Goal: Task Accomplishment & Management: Manage account settings

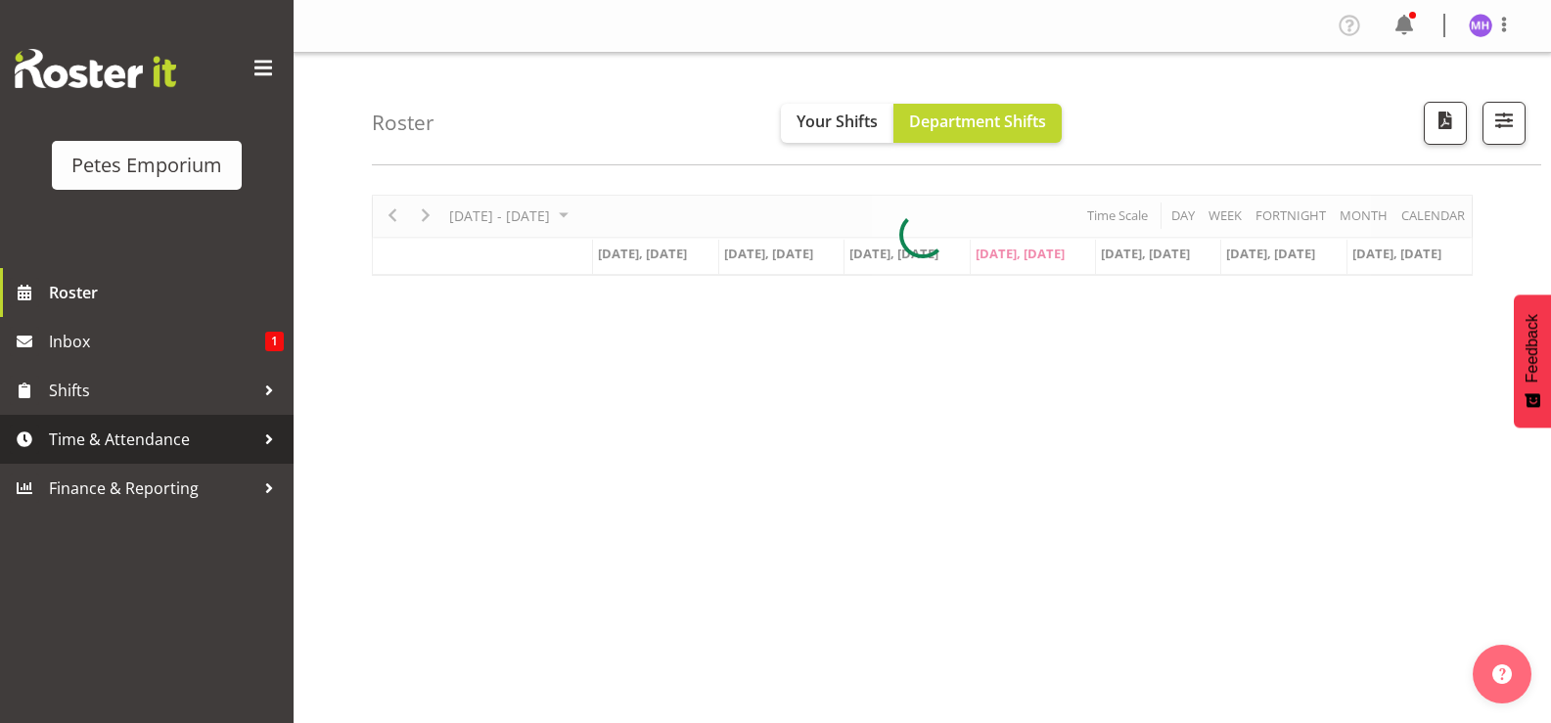
click at [35, 437] on span at bounding box center [24, 439] width 29 height 29
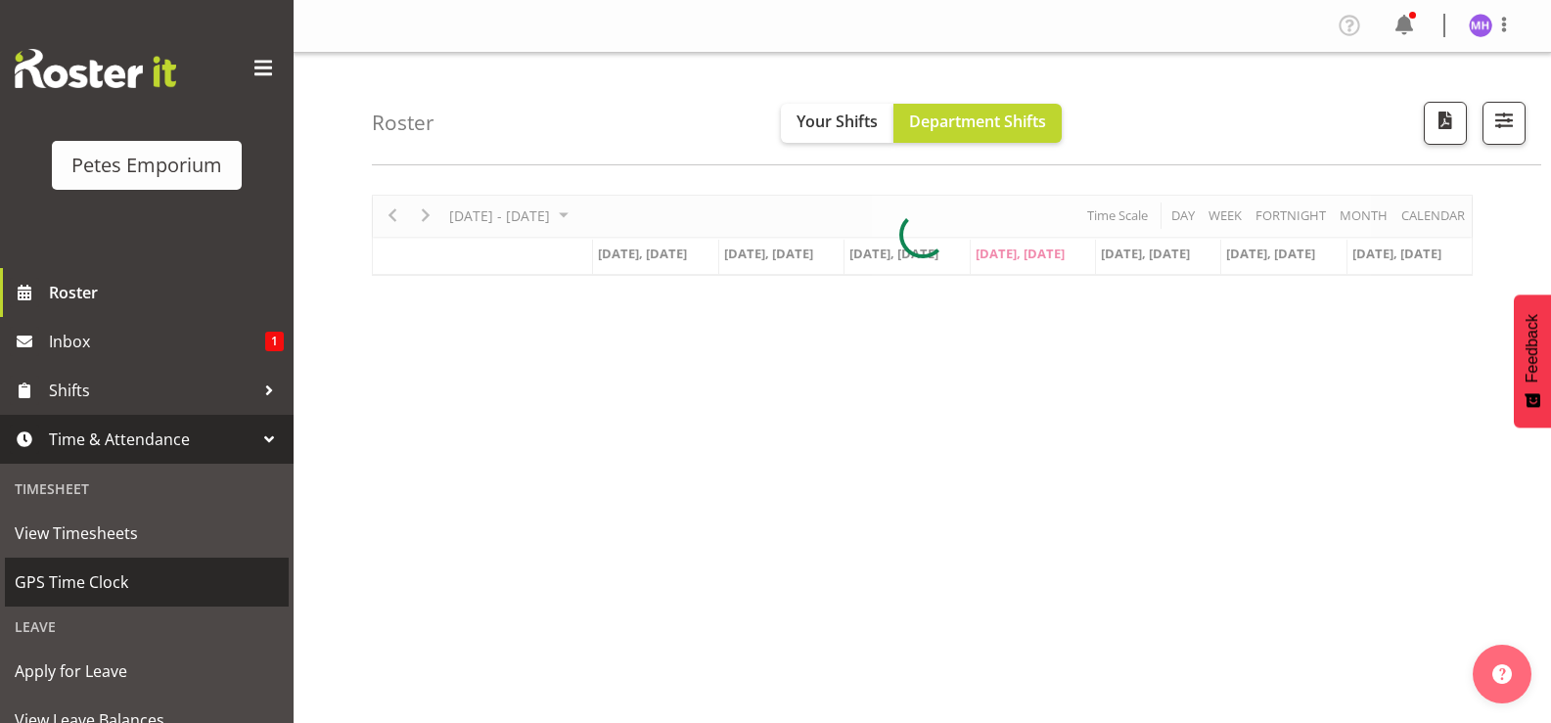
click at [98, 576] on span "GPS Time Clock" at bounding box center [147, 582] width 264 height 29
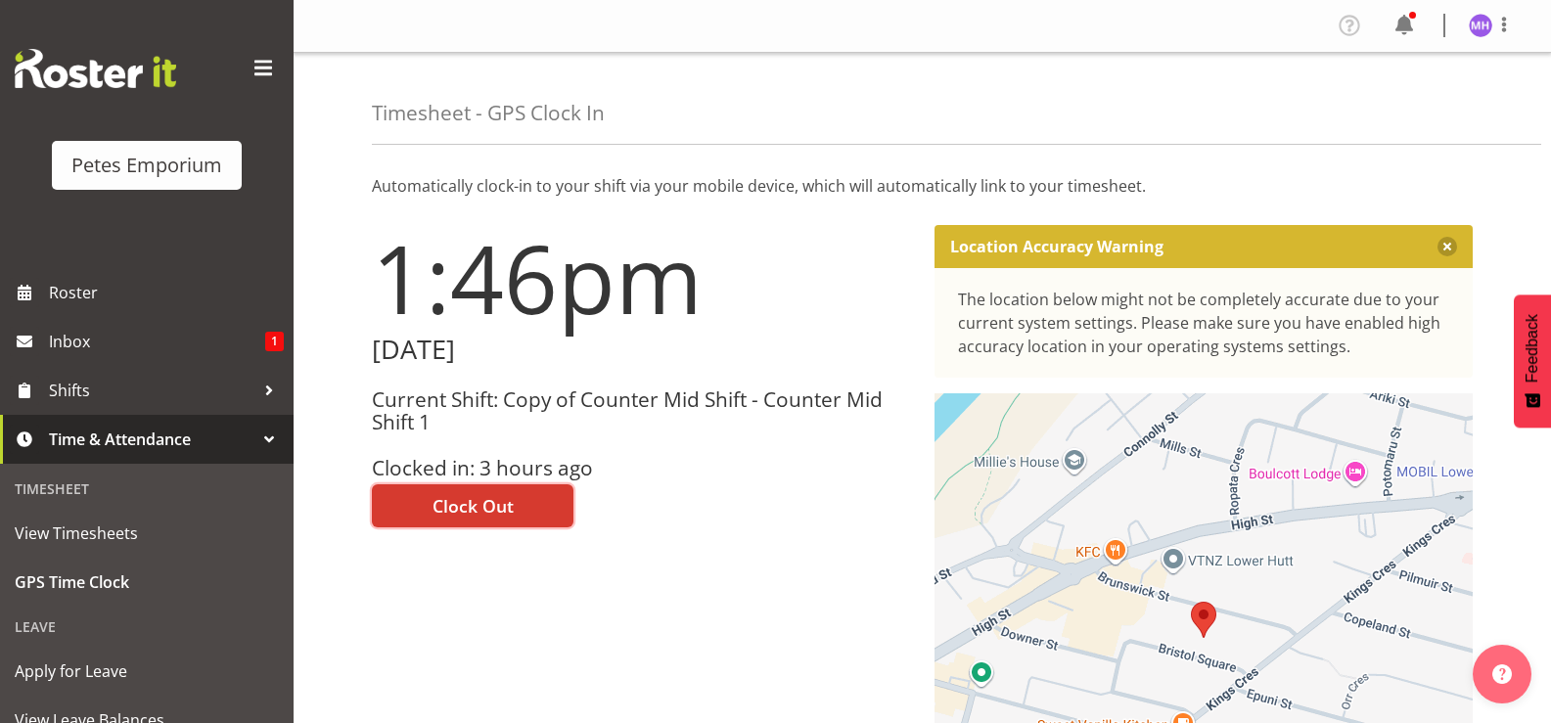
click at [489, 493] on span "Clock Out" at bounding box center [473, 505] width 81 height 25
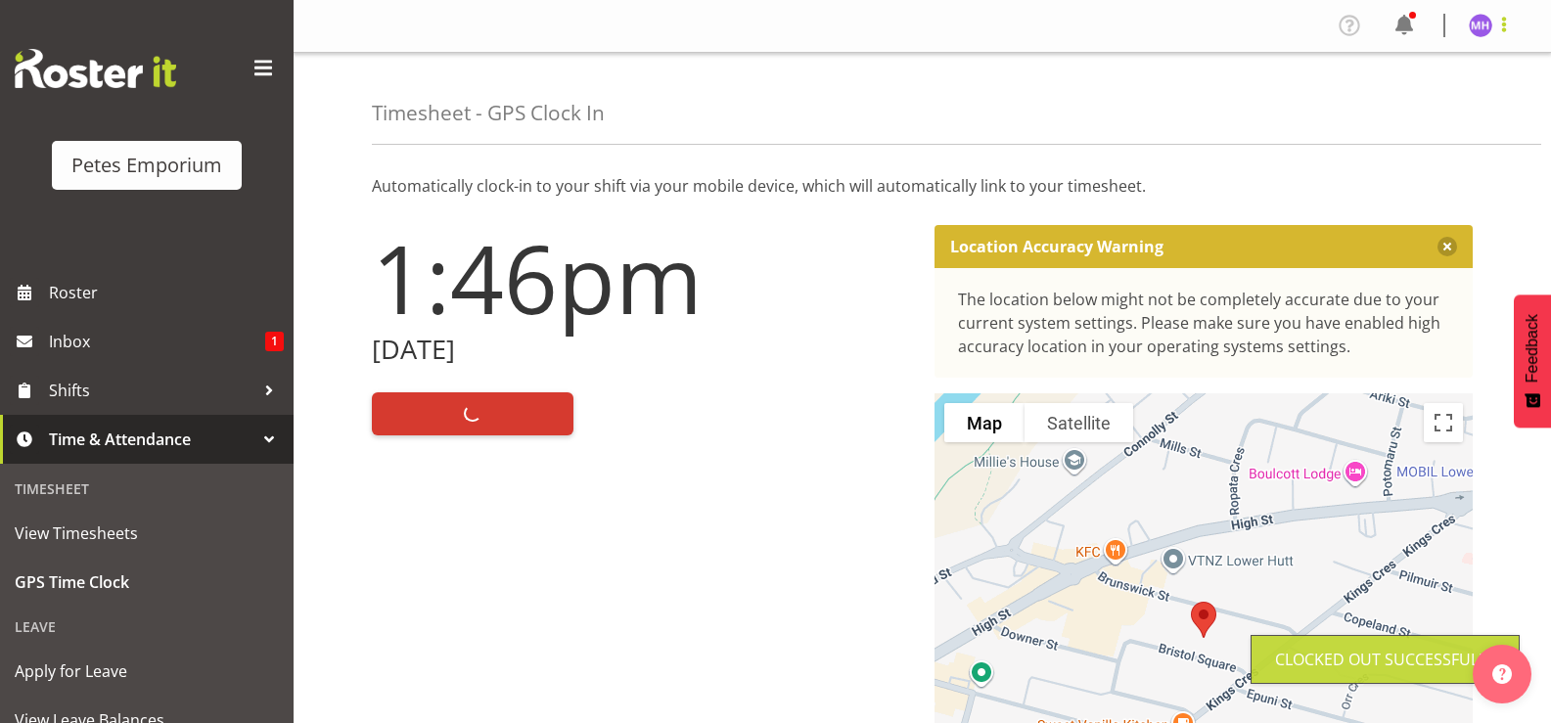
click at [1492, 30] on span at bounding box center [1503, 24] width 23 height 23
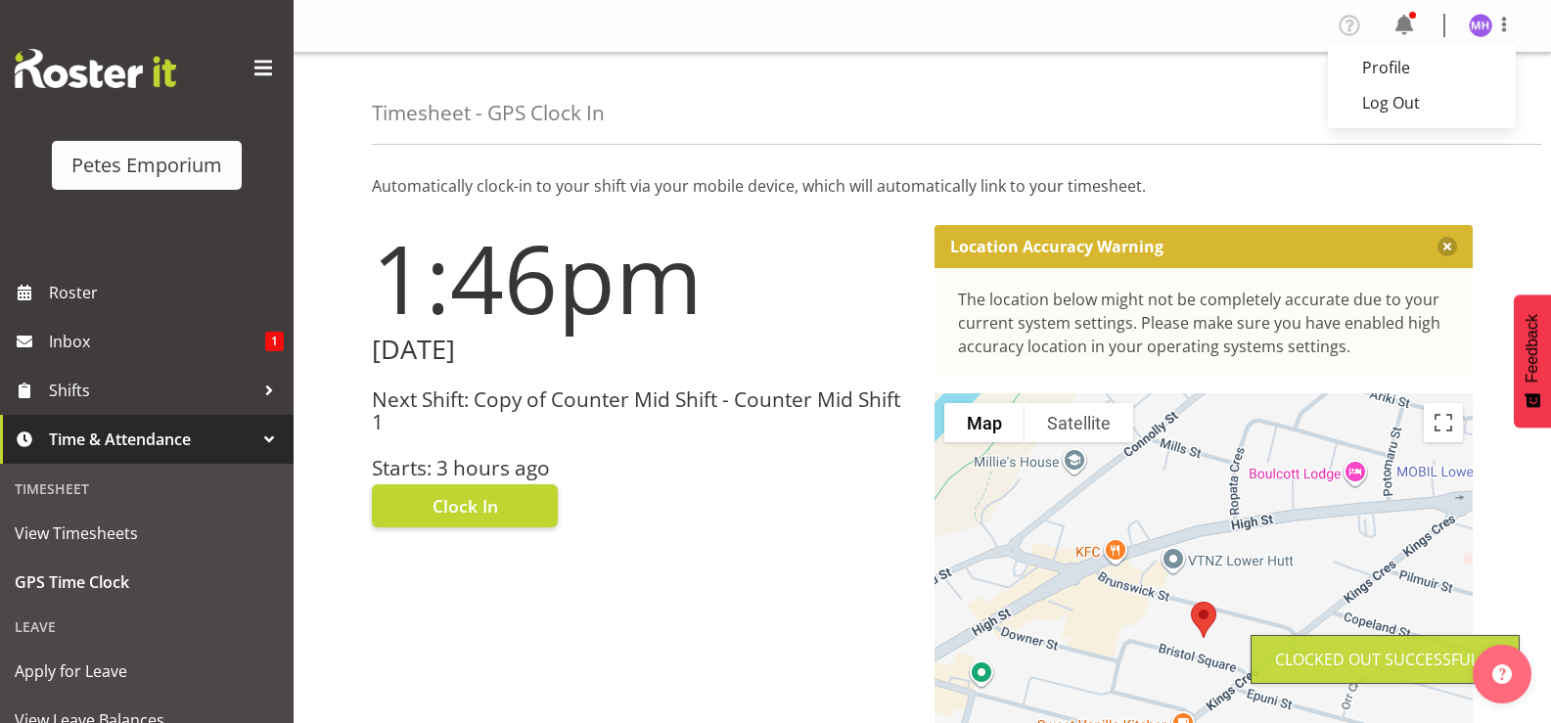
drag, startPoint x: 1401, startPoint y: 109, endPoint x: 1453, endPoint y: 34, distance: 90.7
click at [1402, 107] on link "Log Out" at bounding box center [1422, 102] width 188 height 35
